Goal: Contribute content: Add original content to the website for others to see

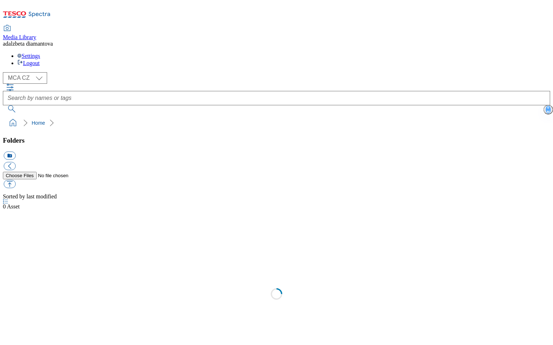
select select "flare-mca-cz"
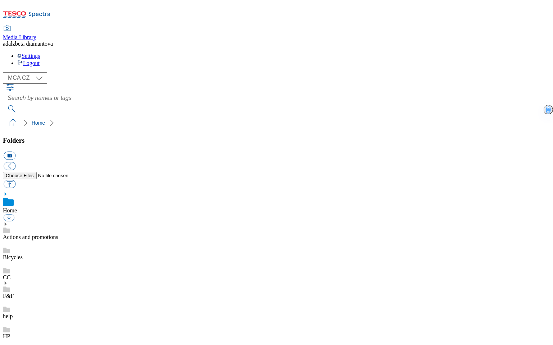
click at [58, 234] on link "Actions and promotions" at bounding box center [30, 237] width 55 height 6
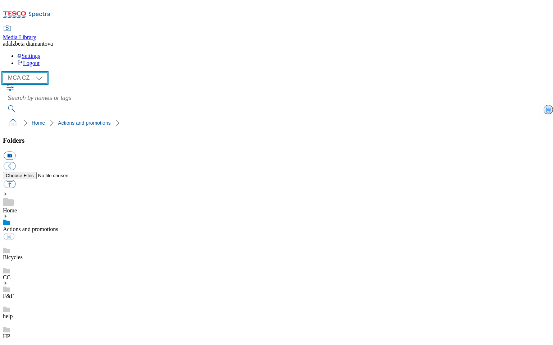
click at [41, 72] on select "MCA CZ MCA HU MCA SK" at bounding box center [25, 78] width 44 height 12
select select "flare-mca-sk"
click at [5, 72] on select "MCA CZ MCA HU MCA SK" at bounding box center [25, 78] width 44 height 12
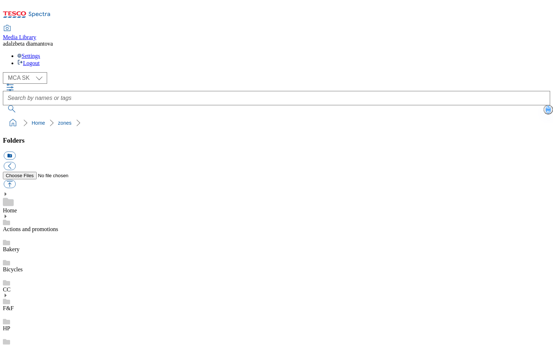
click at [15, 180] on button "button" at bounding box center [10, 184] width 12 height 8
type input "C:\fakepath\return01.png"
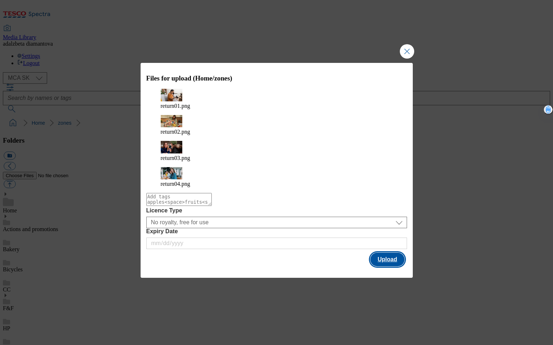
click at [389, 253] on button "Upload" at bounding box center [387, 260] width 34 height 14
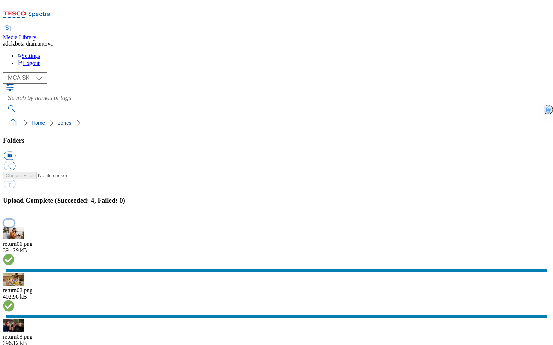
click at [14, 220] on button "button" at bounding box center [9, 223] width 11 height 7
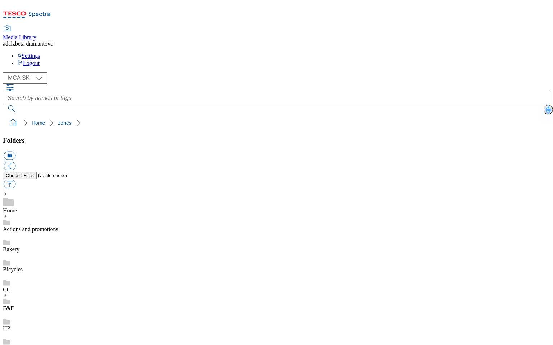
scroll to position [64, 0]
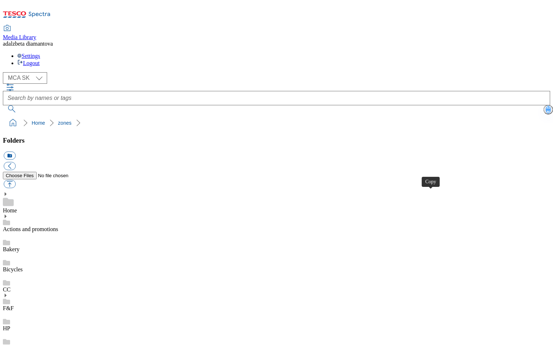
click at [40, 72] on select "MCA CZ MCA HU MCA SK" at bounding box center [25, 78] width 44 height 12
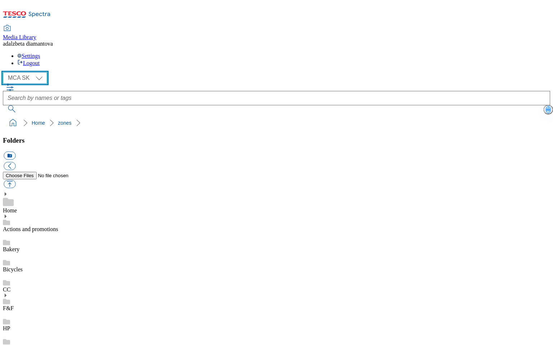
select select "flare-mca-cz"
click at [5, 72] on select "MCA CZ MCA HU MCA SK" at bounding box center [25, 78] width 44 height 12
click at [15, 180] on button "button" at bounding box center [10, 184] width 12 height 8
type input "C:\fakepath\return01.png"
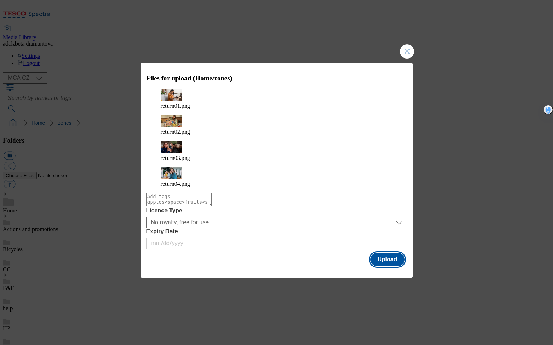
click at [404, 253] on button "Upload" at bounding box center [387, 260] width 34 height 14
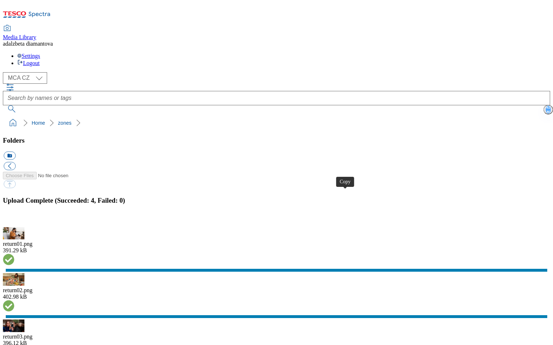
click at [42, 72] on select "MCA CZ MCA HU MCA SK" at bounding box center [25, 78] width 44 height 12
select select "flare-mca-hu"
click at [5, 72] on select "MCA CZ MCA HU MCA SK" at bounding box center [25, 78] width 44 height 12
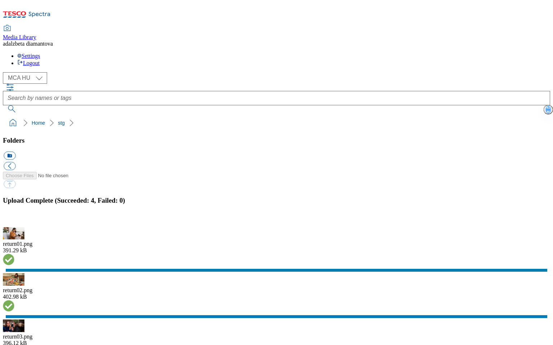
click at [14, 220] on button "button" at bounding box center [9, 223] width 11 height 7
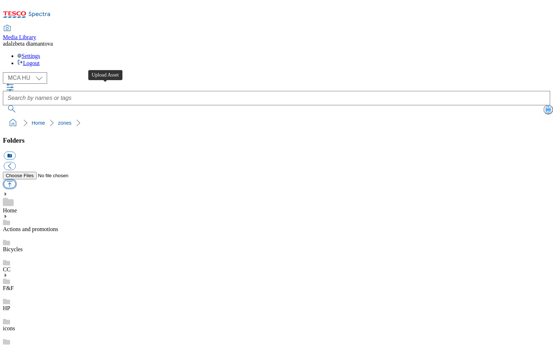
click at [15, 180] on button "button" at bounding box center [10, 184] width 12 height 8
type input "C:\fakepath\return01.png"
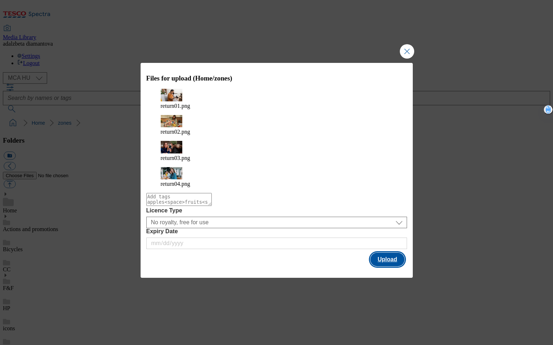
click at [386, 253] on button "Upload" at bounding box center [387, 260] width 34 height 14
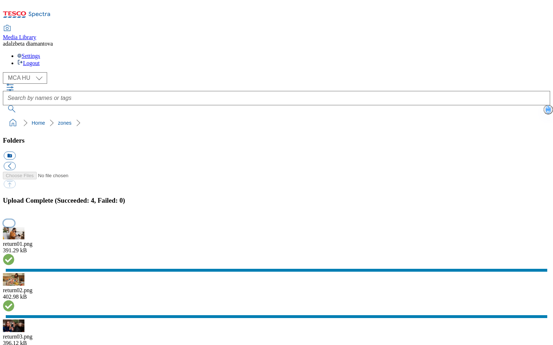
click at [14, 220] on button "button" at bounding box center [9, 223] width 11 height 7
